Goal: Task Accomplishment & Management: Contribute content

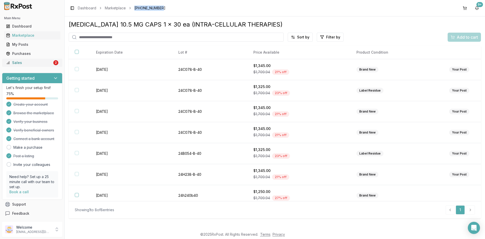
scroll to position [26, 0]
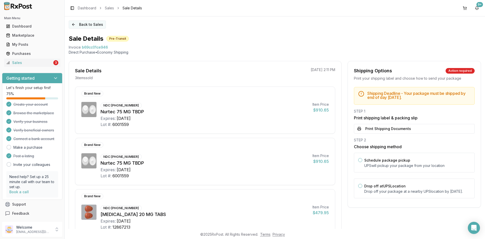
click at [88, 25] on button "Back to Sales" at bounding box center [87, 24] width 37 height 8
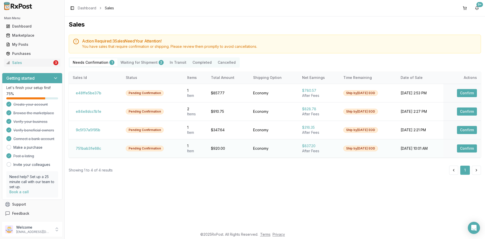
click at [468, 147] on button "Confirm" at bounding box center [467, 148] width 20 height 8
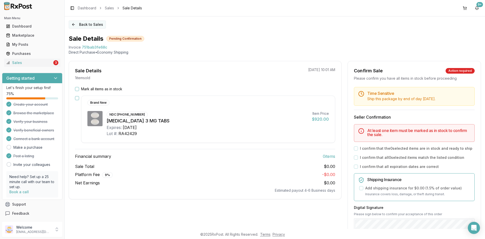
click at [88, 26] on button "Back to Sales" at bounding box center [87, 24] width 37 height 8
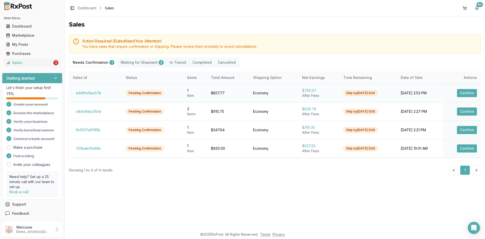
click at [468, 93] on button "Confirm" at bounding box center [467, 93] width 20 height 8
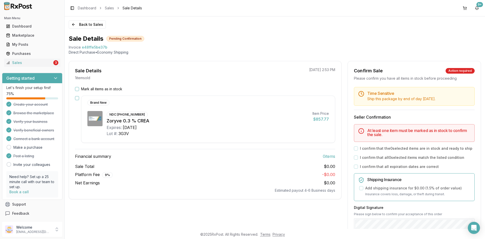
click at [76, 86] on div "Mark all items as in stock" at bounding box center [205, 88] width 260 height 5
click at [78, 89] on button "Mark all items as in stock" at bounding box center [77, 89] width 4 height 4
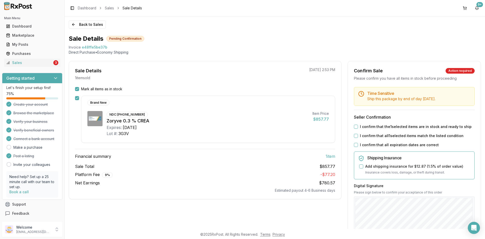
click at [354, 125] on button "I confirm that the 1 selected items are in stock and ready to ship" at bounding box center [356, 127] width 4 height 4
click at [354, 135] on button "I confirm that all 1 selected items match the listed condition" at bounding box center [356, 136] width 4 height 4
click at [354, 144] on button "I confirm that all expiration dates are correct" at bounding box center [356, 145] width 4 height 4
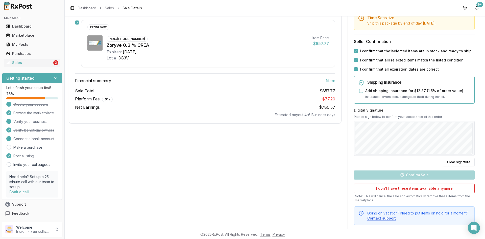
scroll to position [76, 0]
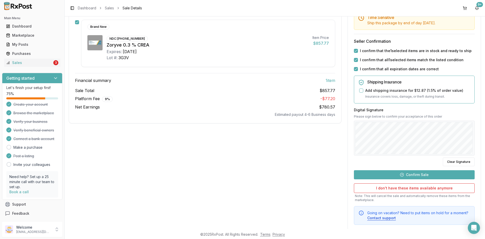
click at [415, 175] on button "Confirm Sale" at bounding box center [414, 174] width 121 height 9
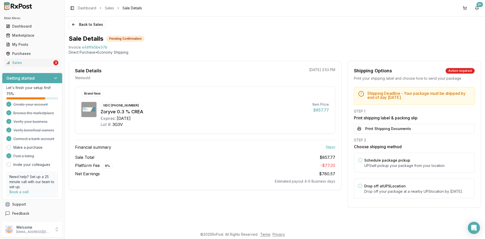
scroll to position [0, 0]
click at [385, 128] on button "Print Shipping Documents" at bounding box center [414, 129] width 121 height 10
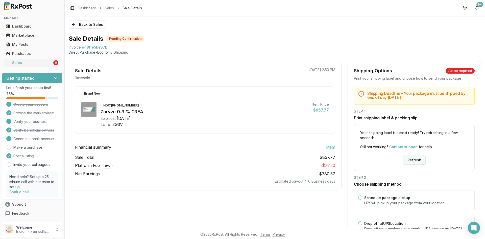
click at [413, 162] on button "Refresh" at bounding box center [414, 159] width 22 height 9
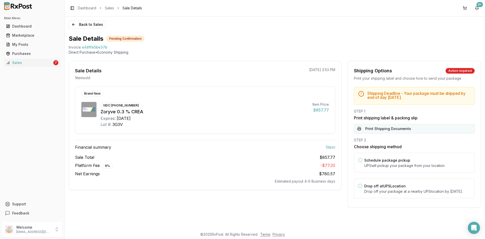
click at [380, 127] on button "Print Shipping Documents" at bounding box center [414, 129] width 121 height 10
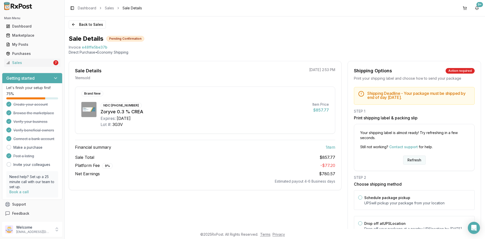
click at [413, 159] on button "Refresh" at bounding box center [414, 159] width 22 height 9
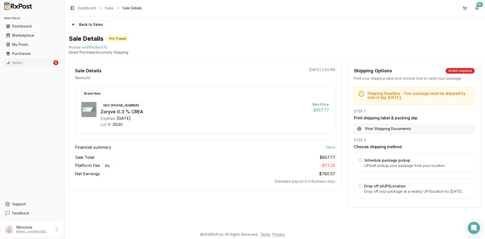
click at [389, 128] on button "Print Shipping Documents" at bounding box center [414, 129] width 121 height 10
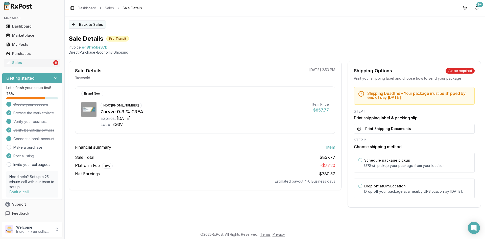
click at [84, 23] on button "Back to Sales" at bounding box center [87, 24] width 37 height 8
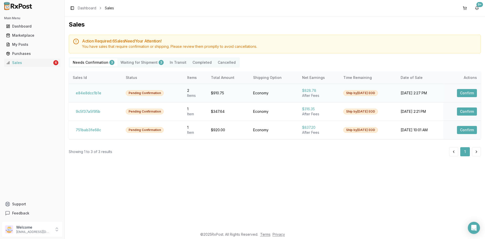
click at [465, 93] on button "Confirm" at bounding box center [467, 93] width 20 height 8
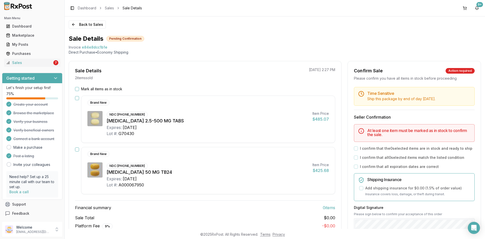
click at [76, 96] on div "Brand New NDC: 00597-0146-60 Jentadueto 2.5-500 MG TABS Expires: 2027-05-31 Lot…" at bounding box center [205, 118] width 260 height 47
click at [78, 98] on button "button" at bounding box center [77, 98] width 4 height 4
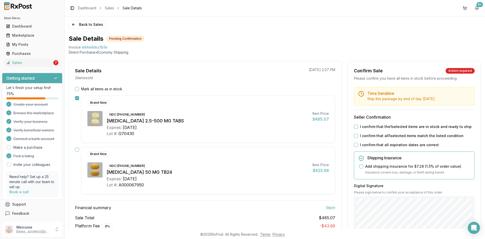
click at [78, 150] on button "button" at bounding box center [77, 149] width 4 height 4
click at [354, 127] on button "I confirm that the 2 selected items are in stock and ready to ship" at bounding box center [356, 127] width 4 height 4
click at [354, 136] on button "I confirm that all 2 selected items match the listed condition" at bounding box center [356, 136] width 4 height 4
click at [355, 143] on button "I confirm that all expiration dates are correct" at bounding box center [356, 145] width 4 height 4
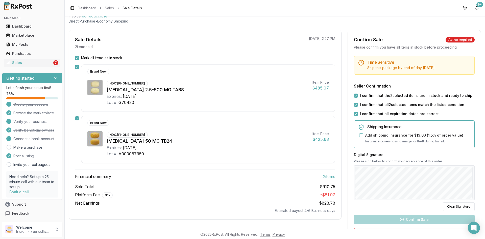
scroll to position [76, 0]
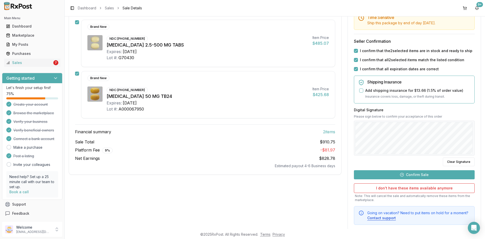
click at [415, 175] on button "Confirm Sale" at bounding box center [414, 174] width 121 height 9
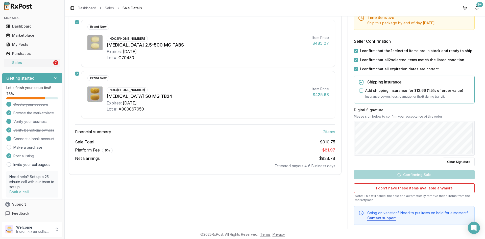
scroll to position [21, 0]
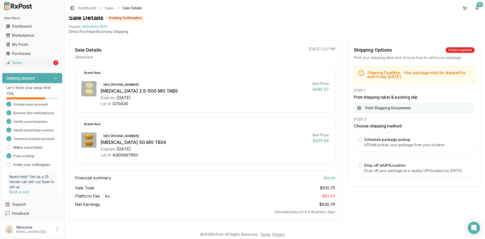
click at [384, 107] on button "Print Shipping Documents" at bounding box center [414, 108] width 121 height 10
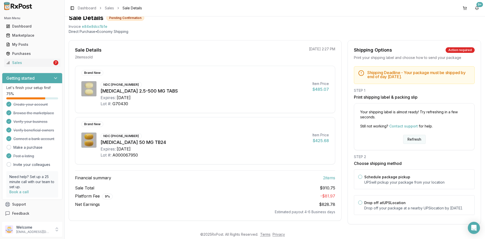
click at [410, 140] on button "Refresh" at bounding box center [414, 139] width 22 height 9
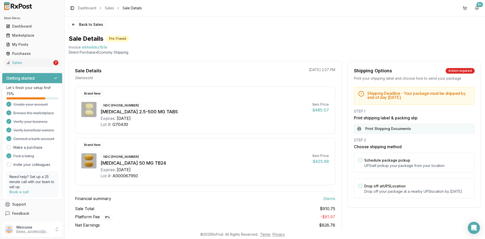
click at [376, 130] on button "Print Shipping Documents" at bounding box center [414, 129] width 121 height 10
click at [82, 25] on button "Back to Sales" at bounding box center [87, 24] width 37 height 8
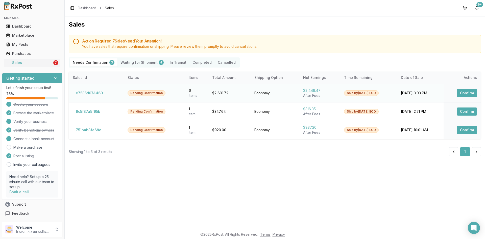
click at [467, 92] on button "Confirm" at bounding box center [467, 93] width 20 height 8
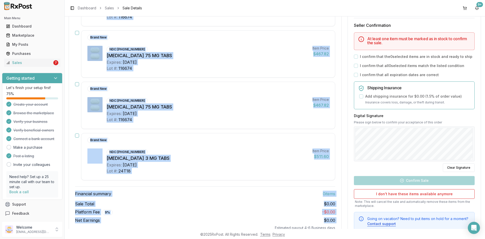
scroll to position [232, 0]
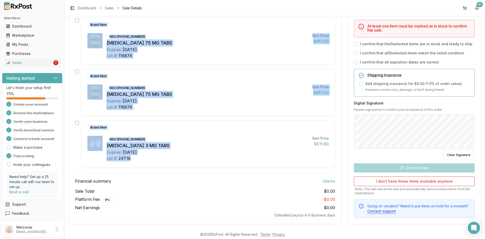
drag, startPoint x: 92, startPoint y: 26, endPoint x: 166, endPoint y: 160, distance: 153.6
click at [166, 160] on div "Mark all items as in stock Brand New NDC: 64764-0175-30 Dexilant 60 MG CPDR Exp…" at bounding box center [205, 36] width 272 height 363
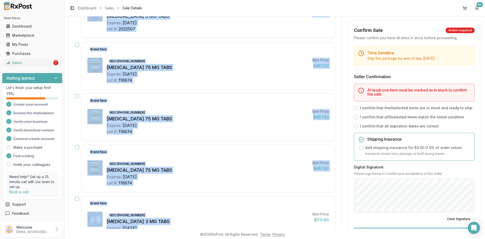
scroll to position [105, 0]
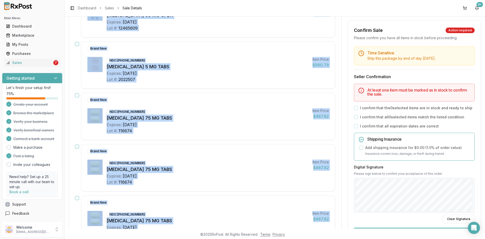
click at [172, 35] on div "Brand New NDC: 64764-0175-30 Dexilant 60 MG CPDR Expires: 2026-12-31 Lot #: 124…" at bounding box center [208, 13] width 254 height 47
click at [189, 32] on div "Brand New NDC: 64764-0175-30 Dexilant 60 MG CPDR Expires: 2026-12-31 Lot #: 124…" at bounding box center [208, 13] width 254 height 47
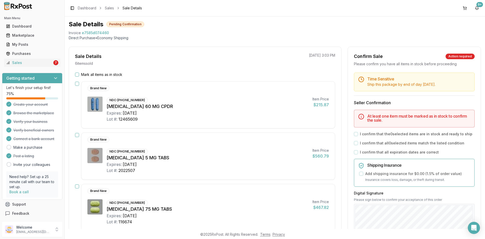
scroll to position [0, 0]
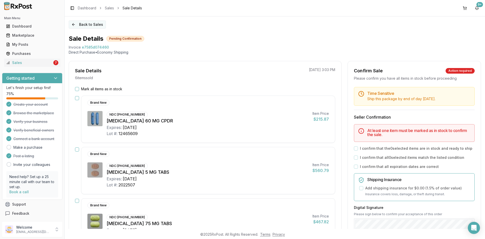
click at [87, 25] on button "Back to Sales" at bounding box center [87, 24] width 37 height 8
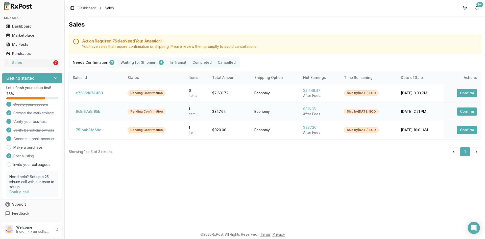
click at [461, 112] on button "Confirm" at bounding box center [467, 111] width 20 height 8
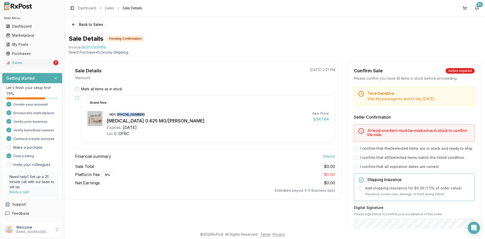
drag, startPoint x: 117, startPoint y: 114, endPoint x: 159, endPoint y: 111, distance: 42.3
click at [159, 111] on div "NDC: 00046-0872-21 Premarin 0.625 MG/GM CREA Expires: 2025-11-30 Lot #: CF6C" at bounding box center [208, 124] width 202 height 26
copy div "[PHONE_NUMBER]"
click at [77, 89] on button "Mark all items as in stock" at bounding box center [77, 89] width 4 height 4
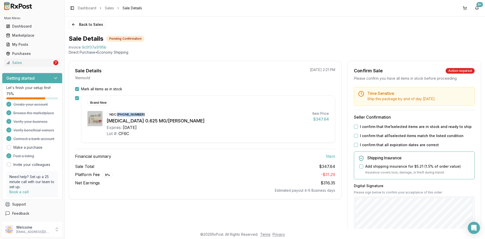
click at [355, 127] on button "I confirm that the 1 selected items are in stock and ready to ship" at bounding box center [356, 127] width 4 height 4
click at [355, 136] on button "I confirm that all 1 selected items match the listed condition" at bounding box center [356, 136] width 4 height 4
click at [355, 144] on button "I confirm that all expiration dates are correct" at bounding box center [356, 145] width 4 height 4
click at [262, 137] on div "Brand New NDC: 00046-0872-21 Premarin 0.625 MG/GM CREA Expires: 2025-11-30 Lot …" at bounding box center [208, 118] width 254 height 47
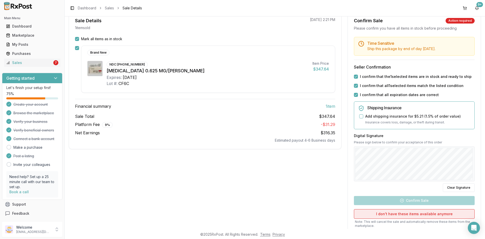
scroll to position [51, 0]
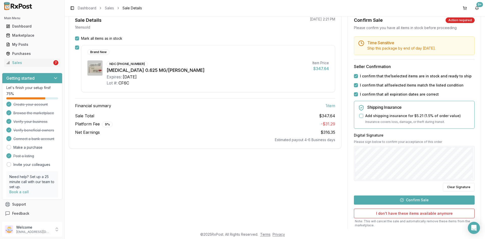
click at [420, 199] on button "Confirm Sale" at bounding box center [414, 199] width 121 height 9
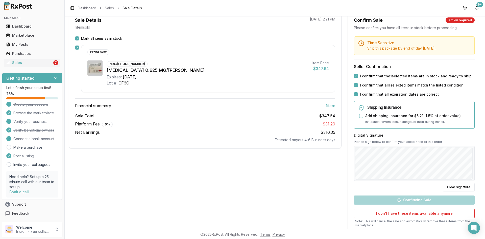
scroll to position [0, 0]
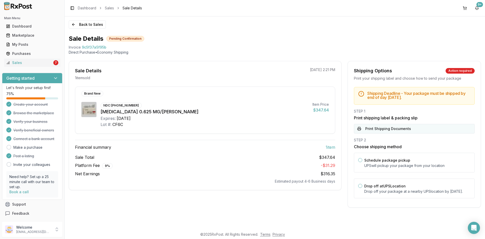
click at [382, 129] on button "Print Shipping Documents" at bounding box center [414, 129] width 121 height 10
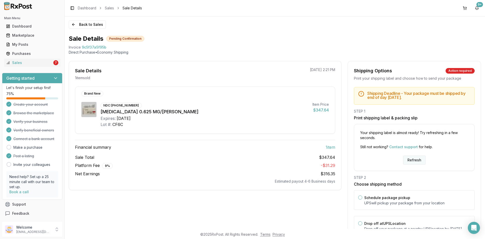
click at [412, 161] on button "Refresh" at bounding box center [414, 159] width 22 height 9
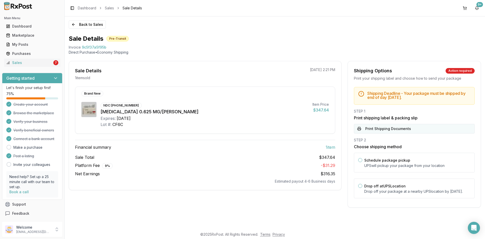
click at [398, 132] on button "Print Shipping Documents" at bounding box center [414, 129] width 121 height 10
click at [94, 24] on button "Back to Sales" at bounding box center [87, 24] width 37 height 8
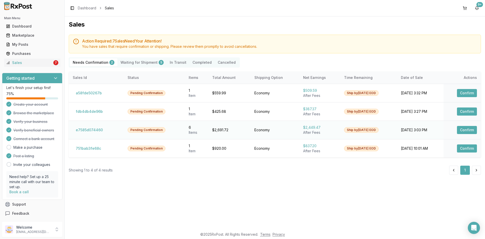
click at [465, 129] on button "Confirm" at bounding box center [467, 130] width 20 height 8
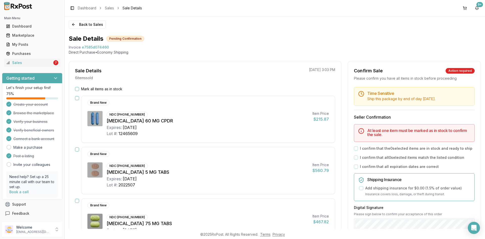
scroll to position [25, 0]
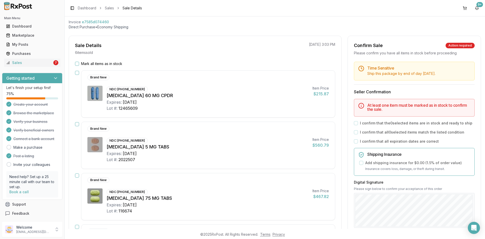
click at [77, 73] on button "button" at bounding box center [77, 73] width 4 height 4
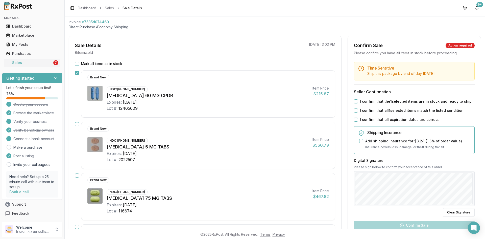
click at [79, 124] on button "button" at bounding box center [77, 124] width 4 height 4
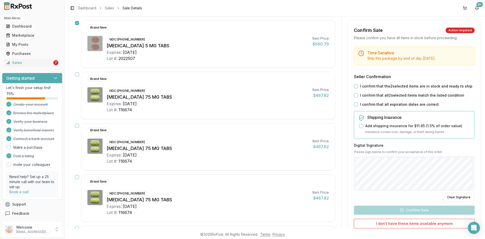
scroll to position [152, 0]
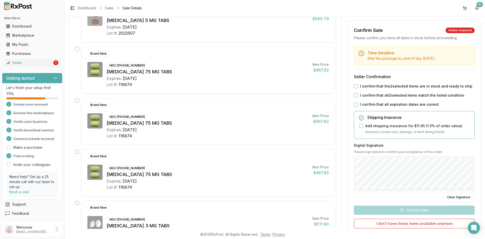
click at [77, 48] on button "button" at bounding box center [77, 49] width 4 height 4
click at [78, 101] on button "button" at bounding box center [77, 100] width 4 height 4
click at [77, 150] on button "button" at bounding box center [77, 152] width 4 height 4
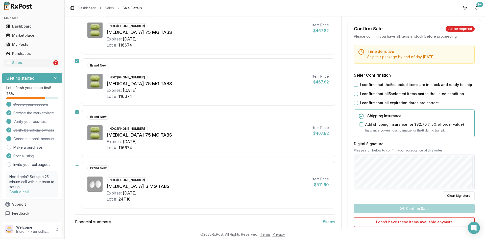
scroll to position [202, 0]
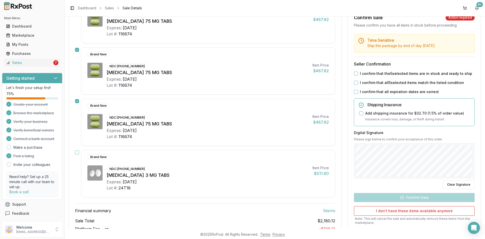
click at [78, 154] on button "button" at bounding box center [77, 152] width 4 height 4
click at [356, 75] on button "I confirm that the 6 selected items are in stock and ready to ship" at bounding box center [356, 73] width 4 height 4
click at [355, 82] on button "I confirm that all 6 selected items match the listed condition" at bounding box center [356, 83] width 4 height 4
click at [354, 89] on div "Time Sensitive Ship this package by end of day Tuesday, September 9th . Seller …" at bounding box center [414, 140] width 133 height 213
click at [354, 92] on button "I confirm that all expiration dates are correct" at bounding box center [356, 92] width 4 height 4
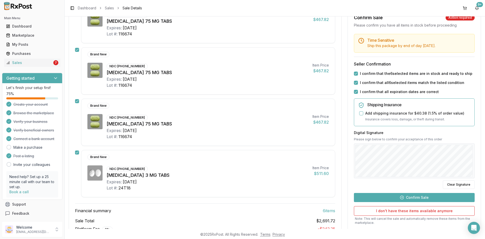
click at [414, 199] on button "Confirm Sale" at bounding box center [414, 196] width 121 height 9
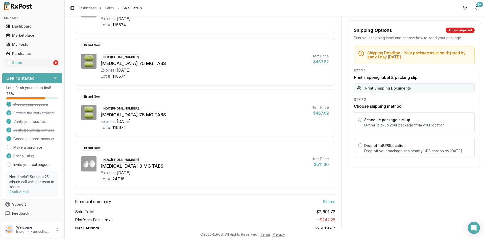
click at [392, 87] on button "Print Shipping Documents" at bounding box center [414, 88] width 121 height 10
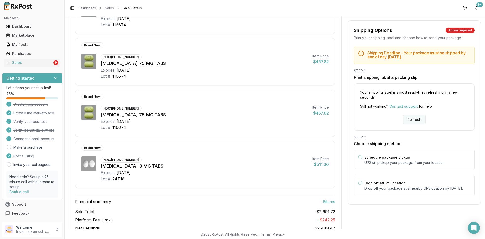
click at [411, 120] on button "Refresh" at bounding box center [414, 119] width 22 height 9
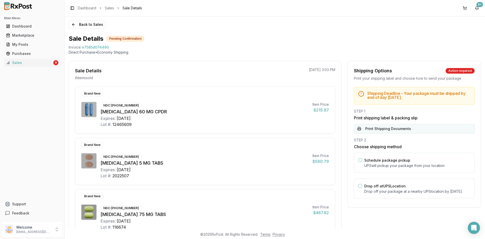
click at [377, 127] on button "Print Shipping Documents" at bounding box center [414, 129] width 121 height 10
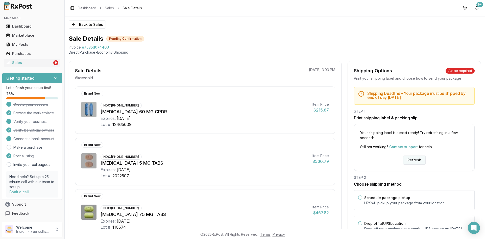
click at [418, 161] on button "Refresh" at bounding box center [414, 159] width 22 height 9
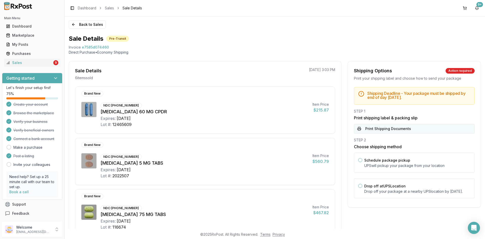
click at [390, 127] on button "Print Shipping Documents" at bounding box center [414, 129] width 121 height 10
click at [84, 23] on button "Back to Sales" at bounding box center [87, 24] width 37 height 8
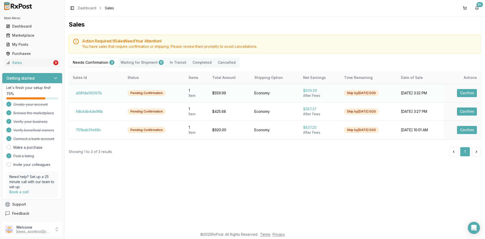
click at [469, 92] on button "Confirm" at bounding box center [467, 93] width 20 height 8
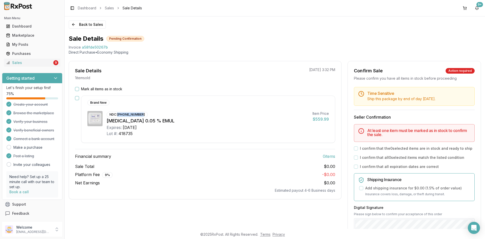
drag, startPoint x: 118, startPoint y: 114, endPoint x: 142, endPoint y: 112, distance: 23.6
click at [142, 112] on div "NDC: 00023-9163-60" at bounding box center [127, 115] width 41 height 6
copy div "00023-9163-60"
click at [78, 88] on button "Mark all items as in stock" at bounding box center [77, 89] width 4 height 4
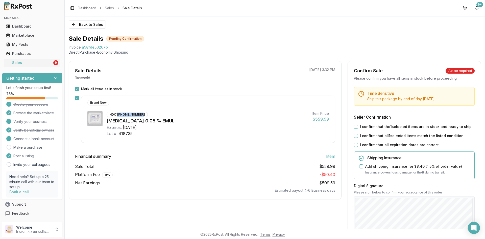
click at [355, 128] on button "I confirm that the 1 selected items are in stock and ready to ship" at bounding box center [356, 127] width 4 height 4
click at [356, 134] on button "I confirm that all 1 selected items match the listed condition" at bounding box center [356, 136] width 4 height 4
click at [355, 142] on div "Time Sensitive Ship this package by end of day Tuesday, September 9th . Seller …" at bounding box center [414, 193] width 133 height 213
drag, startPoint x: 356, startPoint y: 145, endPoint x: 375, endPoint y: 150, distance: 19.1
click at [356, 145] on button "I confirm that all expiration dates are correct" at bounding box center [356, 145] width 4 height 4
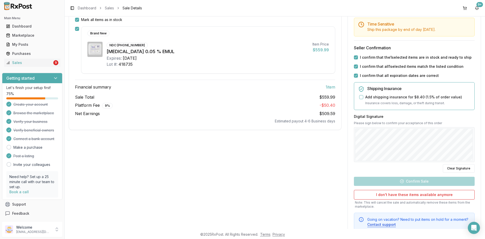
scroll to position [76, 0]
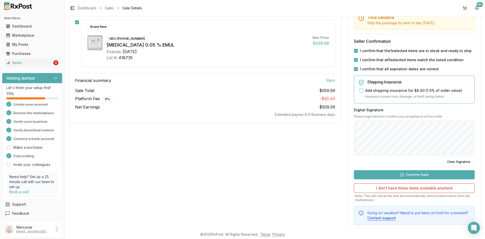
click at [415, 176] on button "Confirm Sale" at bounding box center [414, 174] width 121 height 9
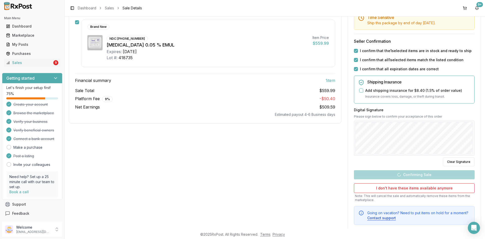
scroll to position [0, 0]
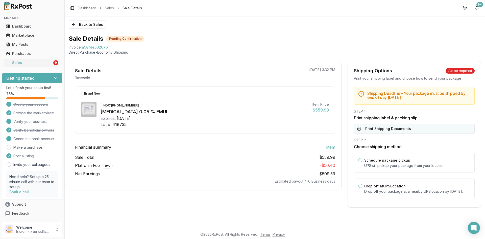
click at [371, 127] on button "Print Shipping Documents" at bounding box center [414, 129] width 121 height 10
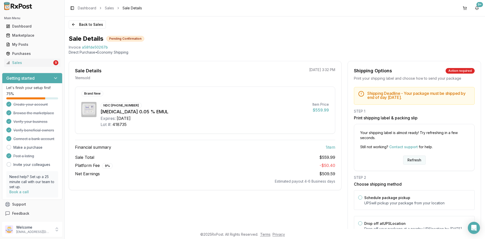
click at [407, 158] on button "Refresh" at bounding box center [414, 159] width 22 height 9
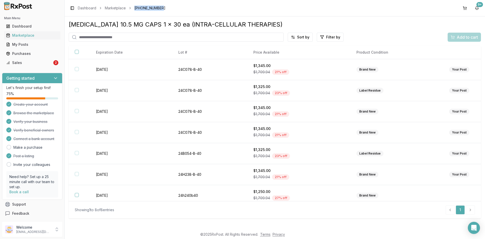
scroll to position [26, 0]
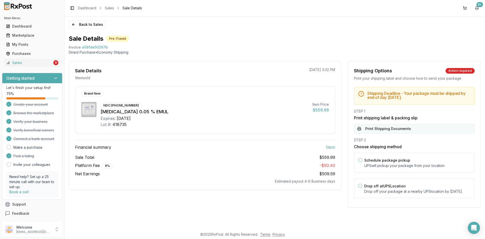
click at [374, 129] on button "Print Shipping Documents" at bounding box center [414, 129] width 121 height 10
click at [84, 25] on button "Back to Sales" at bounding box center [87, 24] width 37 height 8
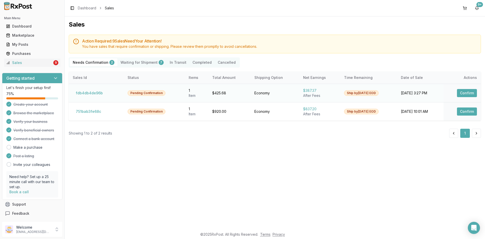
click at [466, 93] on button "Confirm" at bounding box center [467, 93] width 20 height 8
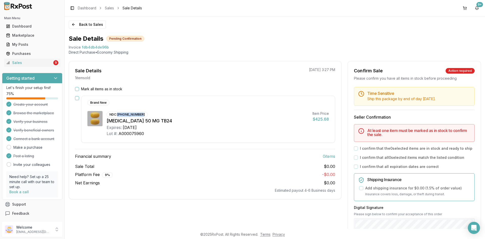
drag, startPoint x: 117, startPoint y: 115, endPoint x: 143, endPoint y: 115, distance: 26.3
click at [143, 115] on div "NDC: 00469-2602-30" at bounding box center [127, 115] width 41 height 6
copy div "00469-2602-30"
drag, startPoint x: 77, startPoint y: 87, endPoint x: 77, endPoint y: 98, distance: 10.4
click at [77, 89] on button "Mark all items as in stock" at bounding box center [77, 89] width 4 height 4
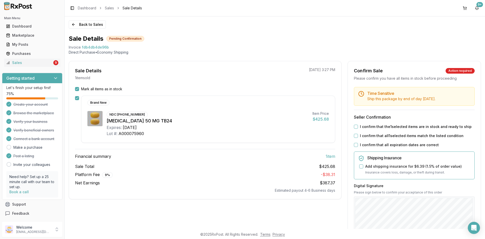
click at [77, 100] on div "Brand New NDC: 00469-2602-30 Myrbetriq 50 MG TB24 Expires: 2028-03-31 Lot #: A0…" at bounding box center [205, 118] width 260 height 47
drag, startPoint x: 354, startPoint y: 126, endPoint x: 354, endPoint y: 129, distance: 3.8
click at [354, 127] on button "I confirm that the 1 selected items are in stock and ready to ship" at bounding box center [356, 127] width 4 height 4
click at [355, 140] on div "Time Sensitive Ship this package by end of day Tuesday, September 9th . Seller …" at bounding box center [414, 193] width 133 height 213
click at [354, 138] on div "I confirm that all 1 selected items match the listed condition" at bounding box center [414, 135] width 121 height 5
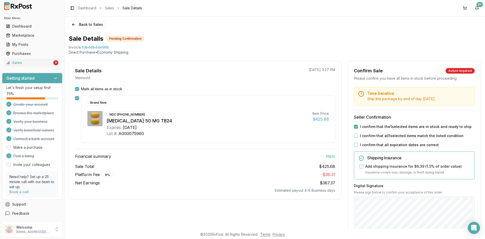
click at [354, 137] on button "I confirm that all 1 selected items match the listed condition" at bounding box center [356, 136] width 4 height 4
click at [355, 146] on button "I confirm that all expiration dates are correct" at bounding box center [356, 145] width 4 height 4
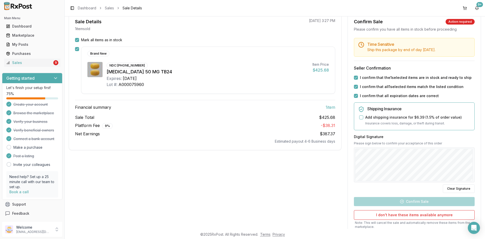
scroll to position [51, 0]
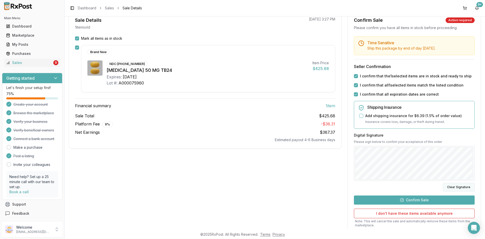
click at [456, 187] on button "Clear Signature" at bounding box center [459, 187] width 32 height 9
click at [418, 199] on button "Confirm Sale" at bounding box center [414, 199] width 121 height 9
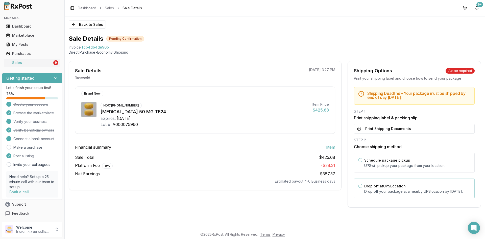
scroll to position [0, 0]
click at [378, 129] on button "Print Shipping Documents" at bounding box center [414, 129] width 121 height 10
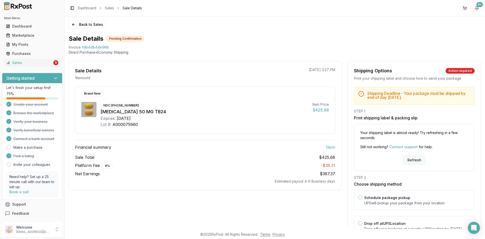
click at [413, 161] on button "Refresh" at bounding box center [414, 159] width 22 height 9
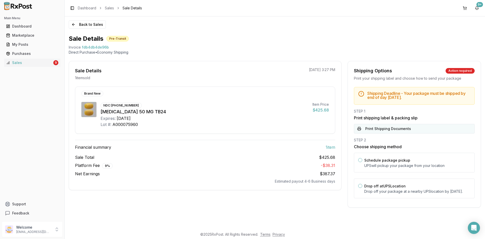
click at [369, 130] on button "Print Shipping Documents" at bounding box center [414, 129] width 121 height 10
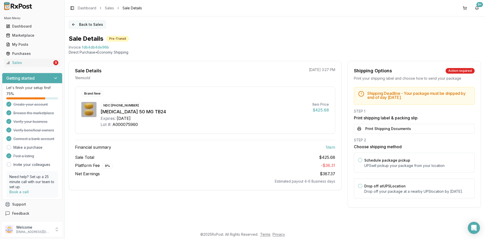
click at [84, 25] on button "Back to Sales" at bounding box center [87, 24] width 37 height 8
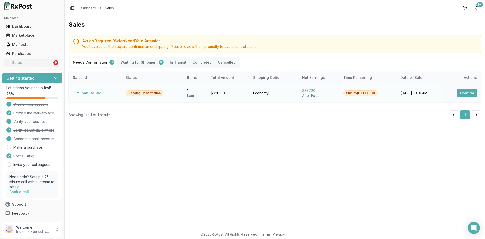
click at [470, 91] on button "Confirm" at bounding box center [467, 93] width 20 height 8
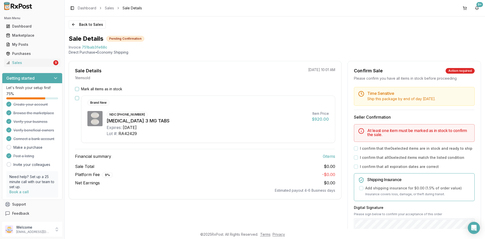
scroll to position [76, 0]
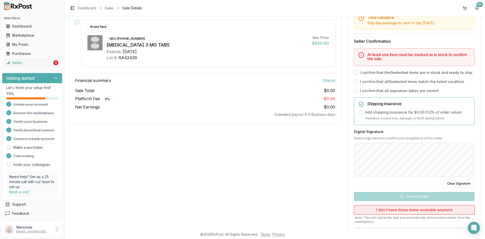
click at [410, 209] on button "I don't have these items available anymore" at bounding box center [414, 210] width 121 height 10
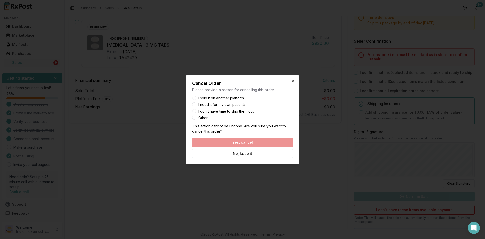
click at [196, 97] on button "I sold it on another platform" at bounding box center [194, 98] width 4 height 4
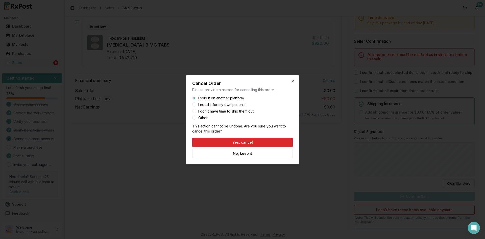
click at [239, 142] on button "Yes, cancel" at bounding box center [242, 142] width 101 height 9
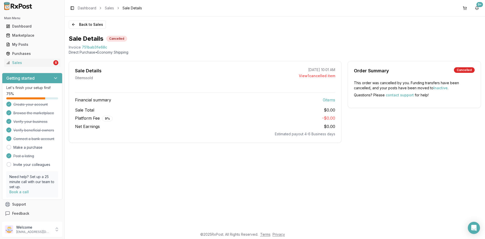
scroll to position [0, 0]
click at [86, 25] on button "Back to Sales" at bounding box center [87, 24] width 37 height 8
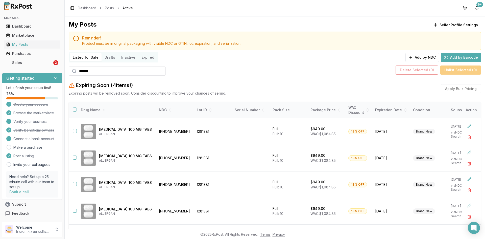
drag, startPoint x: 97, startPoint y: 71, endPoint x: 72, endPoint y: 71, distance: 25.3
click at [72, 71] on div "*******" at bounding box center [117, 70] width 97 height 9
paste input "search"
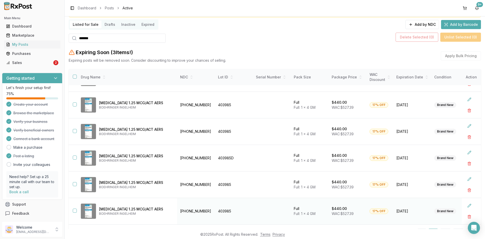
scroll to position [58, 0]
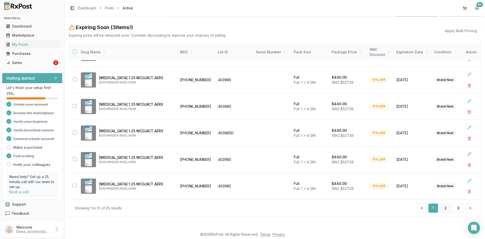
click at [441, 209] on button "2" at bounding box center [445, 207] width 11 height 9
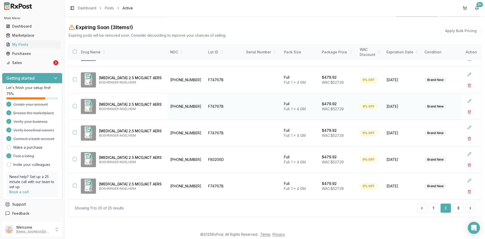
click at [76, 104] on button "button" at bounding box center [75, 106] width 4 height 4
click at [75, 75] on td at bounding box center [73, 80] width 8 height 27
click at [74, 78] on button "button" at bounding box center [75, 79] width 4 height 4
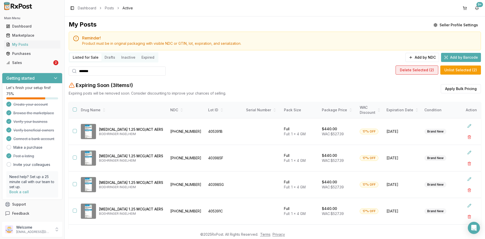
click at [418, 69] on button "Delete Selected ( 2 )" at bounding box center [417, 69] width 43 height 9
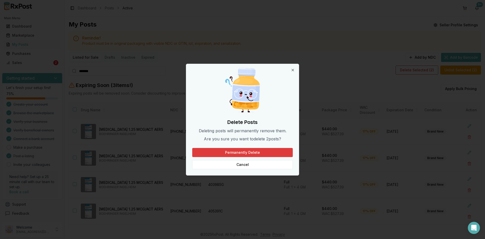
click at [254, 152] on button "Permanently Delete" at bounding box center [242, 152] width 101 height 9
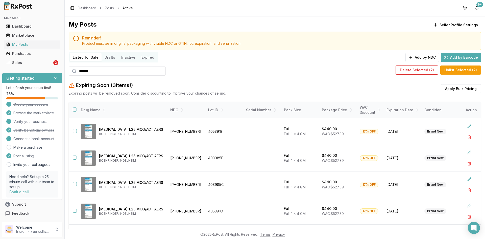
drag, startPoint x: 67, startPoint y: 76, endPoint x: 60, endPoint y: 77, distance: 6.9
click at [60, 77] on div "Main Menu Dashboard Marketplace My Posts Purchases Sales 2 Getting started Let'…" at bounding box center [242, 119] width 485 height 239
paste input "***"
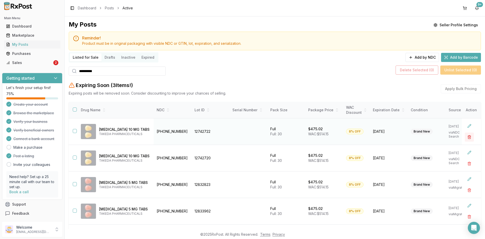
click at [468, 138] on button "button" at bounding box center [469, 136] width 9 height 9
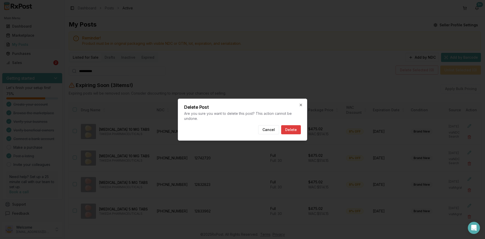
click at [290, 132] on button "Delete" at bounding box center [291, 129] width 20 height 9
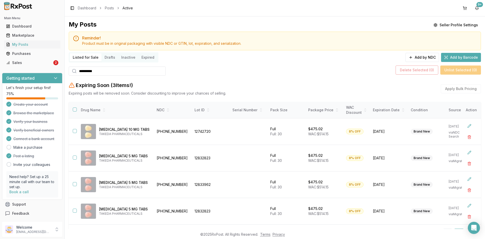
drag, startPoint x: 92, startPoint y: 71, endPoint x: 74, endPoint y: 72, distance: 18.8
click at [74, 71] on div "**********" at bounding box center [117, 70] width 97 height 9
paste input "search"
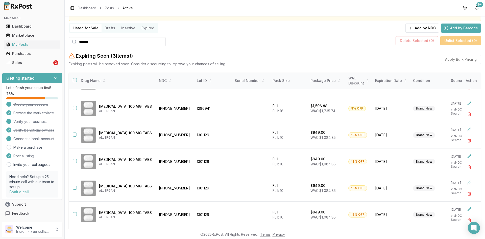
scroll to position [58, 0]
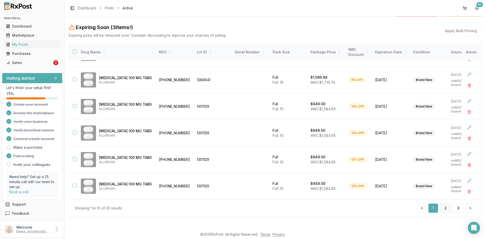
type input "*******"
click at [445, 208] on button "2" at bounding box center [445, 207] width 11 height 9
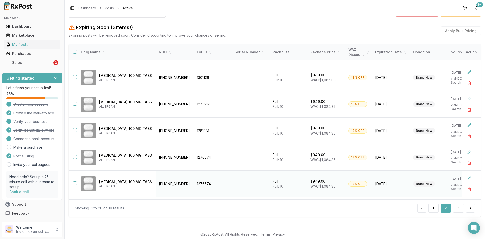
scroll to position [76, 0]
click at [455, 208] on button "3" at bounding box center [458, 207] width 11 height 9
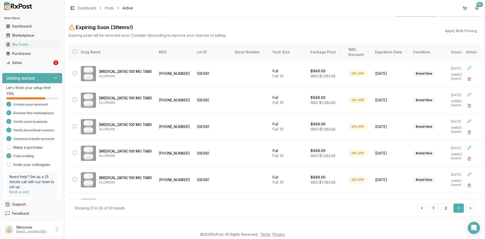
scroll to position [128, 0]
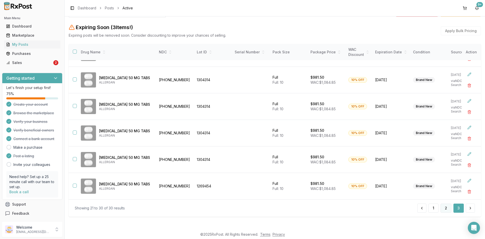
click at [444, 209] on button "2" at bounding box center [445, 207] width 11 height 9
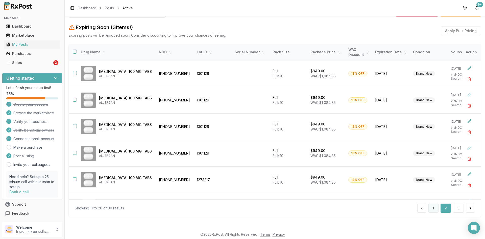
click at [432, 210] on button "1" at bounding box center [433, 207] width 10 height 9
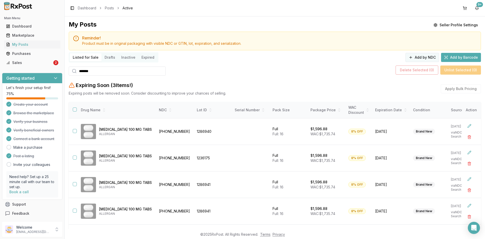
click at [423, 56] on button "Add by NDC" at bounding box center [422, 57] width 34 height 9
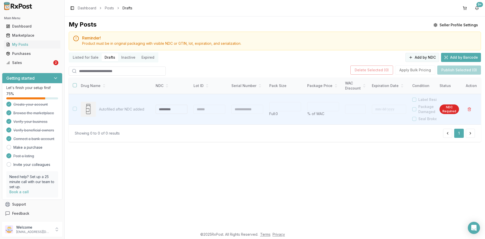
click at [419, 57] on button "Add by NDC" at bounding box center [422, 57] width 34 height 9
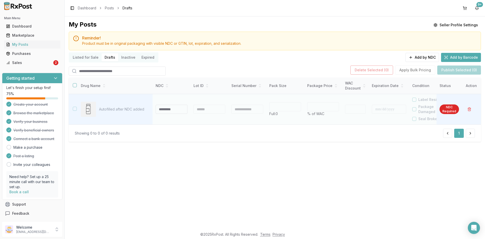
click at [164, 109] on input at bounding box center [172, 109] width 32 height 9
type input "**********"
click at [213, 105] on div at bounding box center [209, 109] width 32 height 9
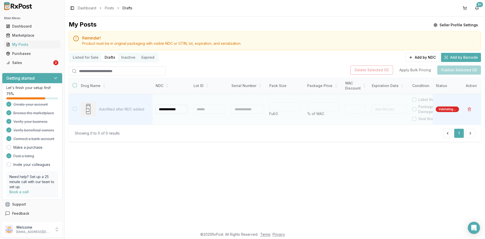
click at [214, 109] on div at bounding box center [209, 109] width 32 height 9
type input "**"
type input "*"
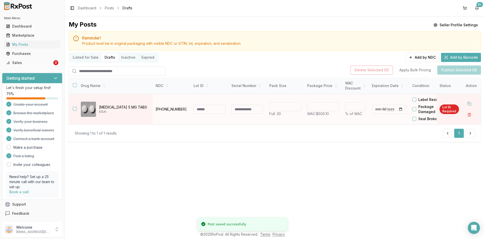
click at [214, 110] on input at bounding box center [209, 109] width 32 height 9
click at [316, 105] on input "******" at bounding box center [323, 106] width 32 height 9
type input "******"
type input "*"
click at [301, 119] on td "** Full: 30" at bounding box center [285, 109] width 38 height 31
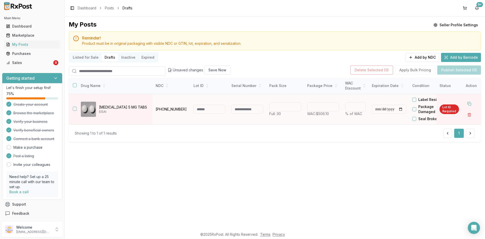
drag, startPoint x: 315, startPoint y: 107, endPoint x: 316, endPoint y: 105, distance: 2.7
click at [316, 105] on input "******" at bounding box center [323, 106] width 32 height 9
type input "******"
type input "*"
click at [302, 116] on td "** Full: 30" at bounding box center [285, 109] width 38 height 31
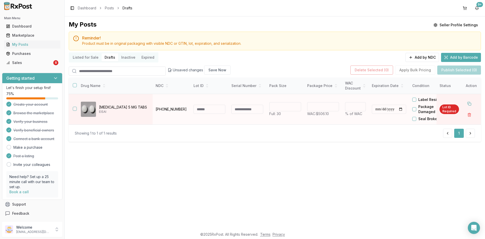
drag, startPoint x: 318, startPoint y: 106, endPoint x: 323, endPoint y: 106, distance: 5.1
click at [323, 106] on input "******" at bounding box center [323, 106] width 32 height 9
click at [299, 121] on td "** Full: 30" at bounding box center [285, 109] width 38 height 31
click at [319, 104] on input "******" at bounding box center [323, 106] width 32 height 9
type input "******"
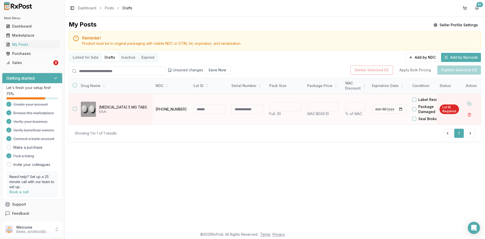
click at [299, 117] on td "** Full: 30" at bounding box center [285, 109] width 38 height 31
drag, startPoint x: 132, startPoint y: 108, endPoint x: 100, endPoint y: 107, distance: 31.8
click at [100, 107] on p "Aricept 5 MG TABS" at bounding box center [124, 107] width 50 height 5
click at [120, 106] on p "Aricept 5 MG TABS" at bounding box center [124, 107] width 50 height 5
drag, startPoint x: 120, startPoint y: 107, endPoint x: 99, endPoint y: 105, distance: 21.8
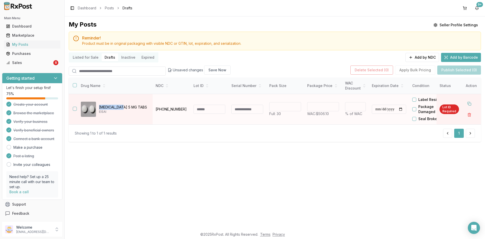
click at [99, 105] on div "Aricept 5 MG TABS EISAI" at bounding box center [115, 109] width 68 height 15
copy p "Aricept 5 MG"
drag, startPoint x: 182, startPoint y: 109, endPoint x: 156, endPoint y: 110, distance: 26.5
click at [156, 110] on p "62856-0245-30" at bounding box center [172, 109] width 32 height 5
copy p "62856-0245-30"
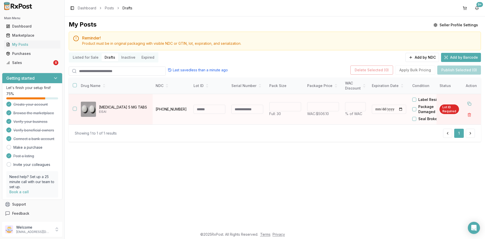
drag, startPoint x: 322, startPoint y: 107, endPoint x: 302, endPoint y: 103, distance: 19.8
click at [302, 103] on tr "**********" at bounding box center [299, 109] width 461 height 31
click at [418, 59] on button "Add by NDC" at bounding box center [422, 57] width 34 height 9
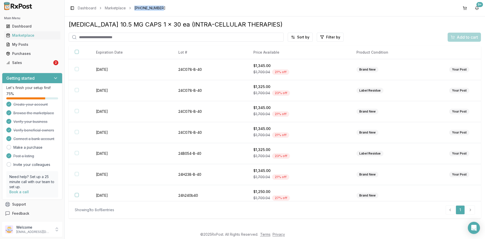
scroll to position [26, 0]
